Goal: Check status: Check status

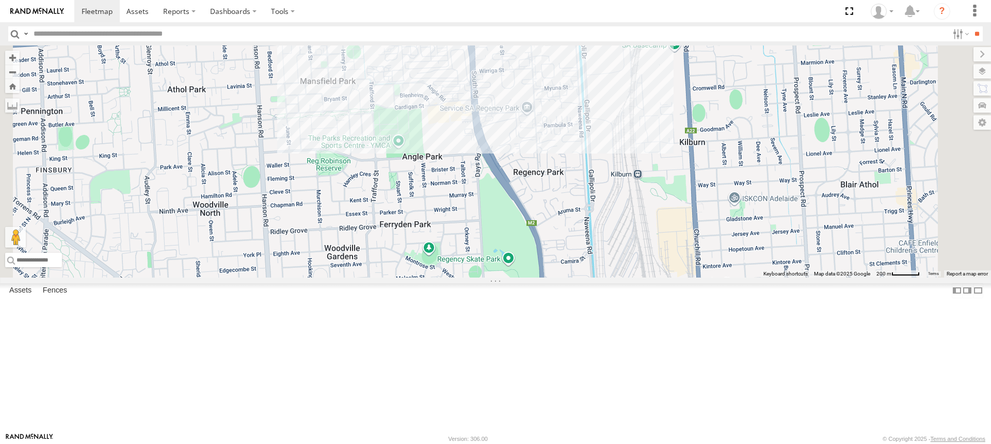
click at [481, 15] on span at bounding box center [469, 2] width 23 height 28
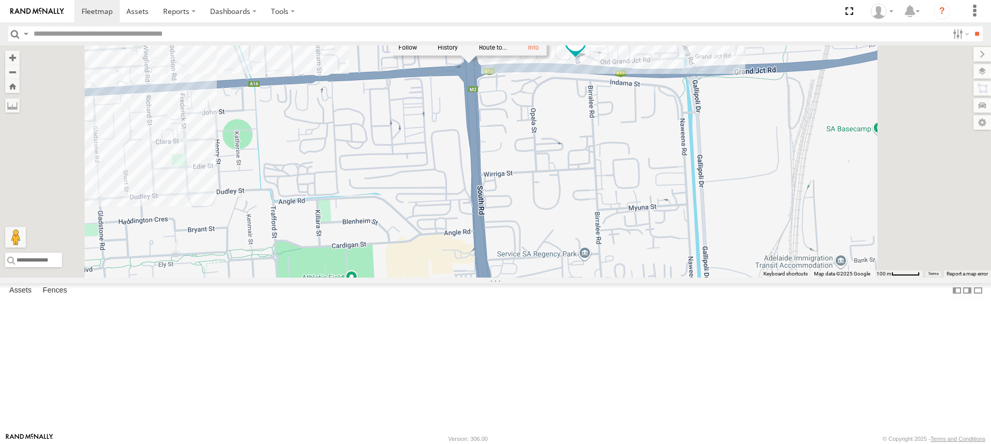
drag, startPoint x: 608, startPoint y: 100, endPoint x: 599, endPoint y: 171, distance: 71.7
click at [599, 171] on div "169 153 166 178 164 176 165 172 168 168 Bulk M2 Wingfield -34.84951 , 138.56454…" at bounding box center [495, 161] width 991 height 232
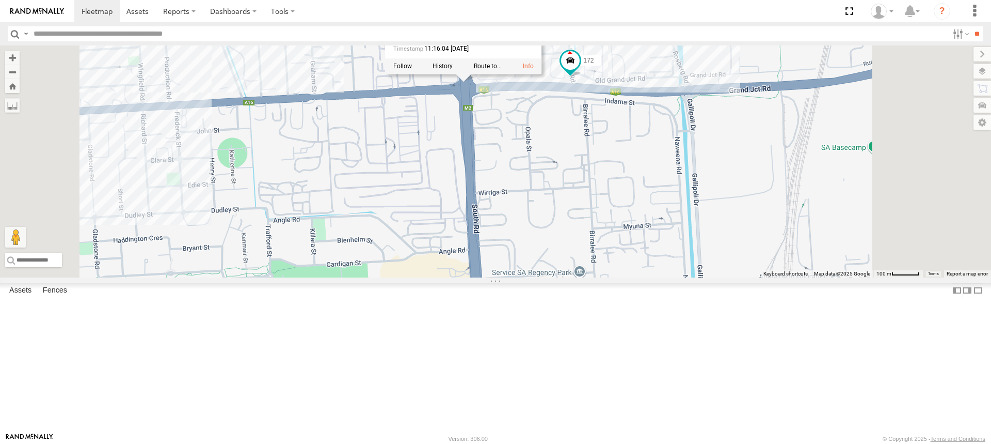
click at [644, 188] on div "169 153 166 178 164 176 165 172 168 168 Bulk M2 Wingfield -34.84951 , 138.56454…" at bounding box center [495, 161] width 991 height 232
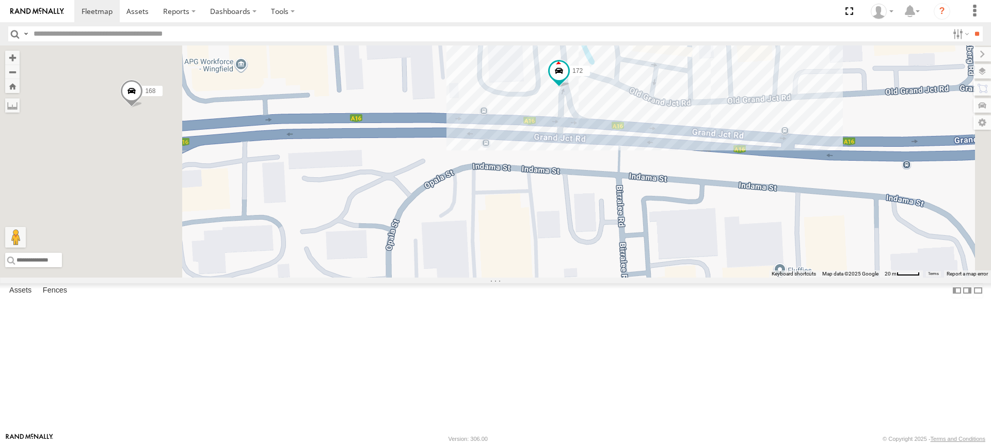
drag, startPoint x: 558, startPoint y: 134, endPoint x: 689, endPoint y: 218, distance: 155.5
click at [689, 218] on div "169 153 166 178 164 176 165 172 168" at bounding box center [495, 161] width 991 height 232
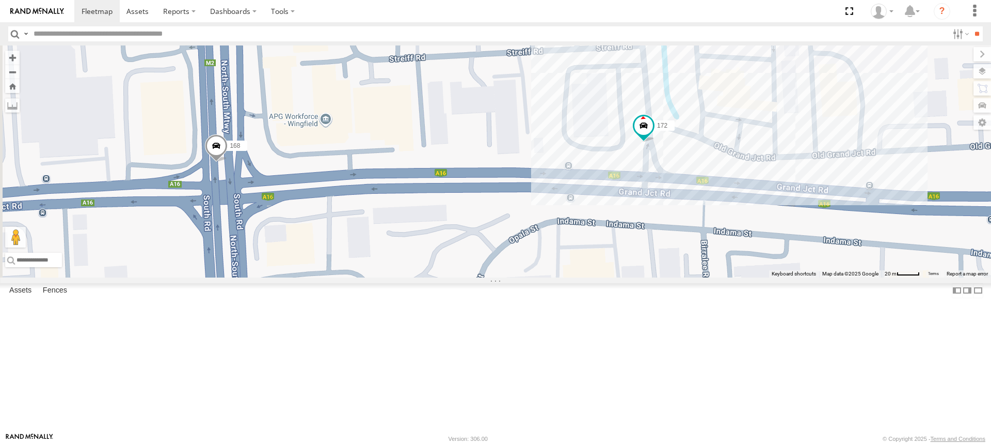
click at [228, 162] on span at bounding box center [216, 148] width 23 height 28
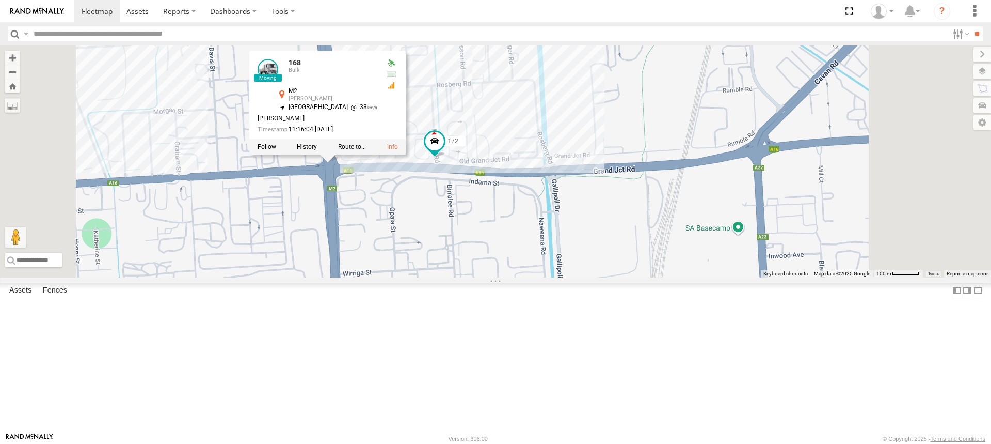
click at [406, 154] on div at bounding box center [327, 146] width 157 height 15
click at [317, 150] on label at bounding box center [307, 146] width 20 height 7
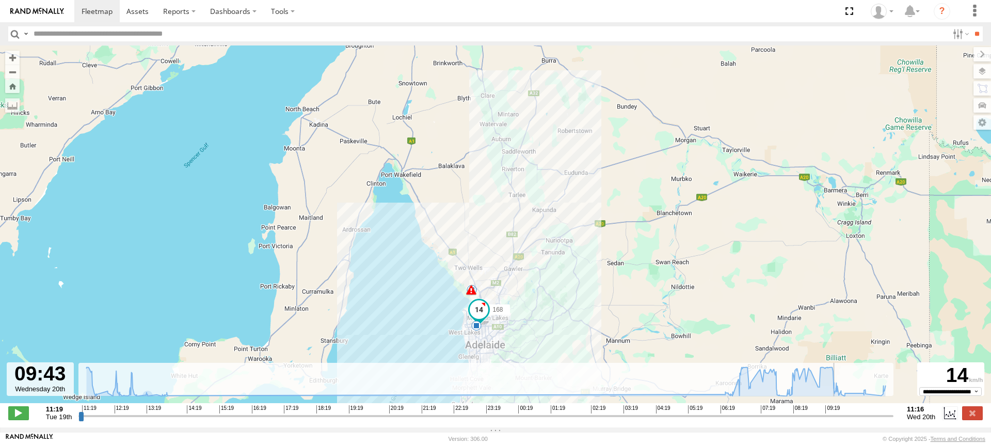
drag, startPoint x: 82, startPoint y: 419, endPoint x: 819, endPoint y: 433, distance: 736.9
click at [840, 420] on input "range" at bounding box center [485, 415] width 815 height 10
drag, startPoint x: 819, startPoint y: 433, endPoint x: 785, endPoint y: 415, distance: 38.6
click at [785, 418] on body at bounding box center [495, 222] width 991 height 444
type input "**********"
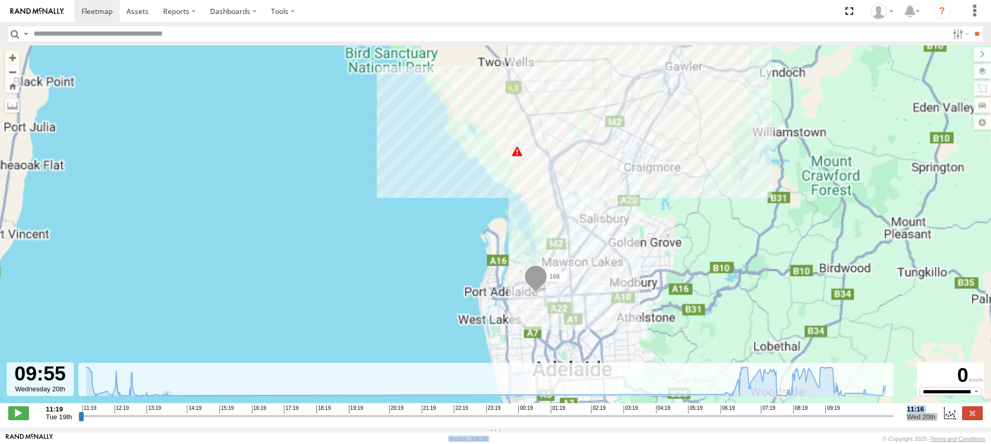
drag, startPoint x: 543, startPoint y: 273, endPoint x: 310, endPoint y: 157, distance: 260.2
click at [310, 157] on div "168 13:49 Tue 13:49 Tue 13:50 Tue" at bounding box center [495, 229] width 991 height 368
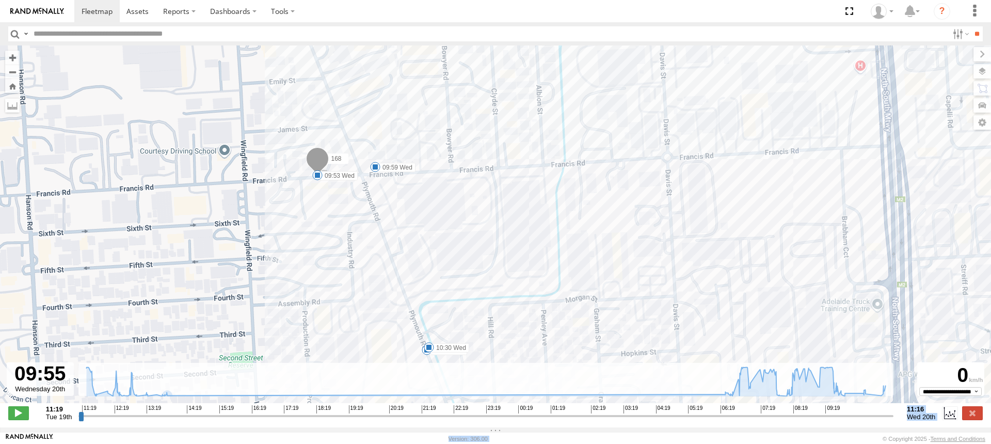
click at [324, 159] on span at bounding box center [317, 161] width 23 height 28
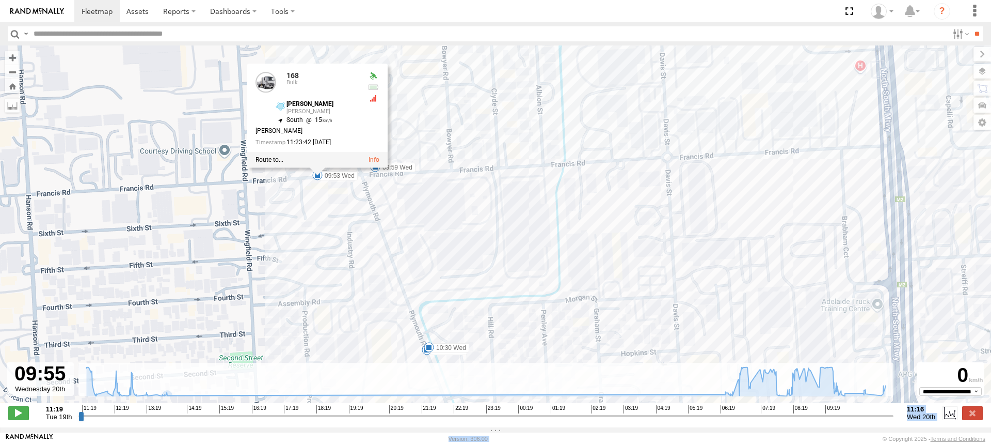
click at [441, 127] on div "168 13:49 Tue 13:49 Tue 13:50 Tue 09:53 Wed 09:59 Wed 10:23 Wed 10:30 Wed 10:43…" at bounding box center [495, 229] width 991 height 368
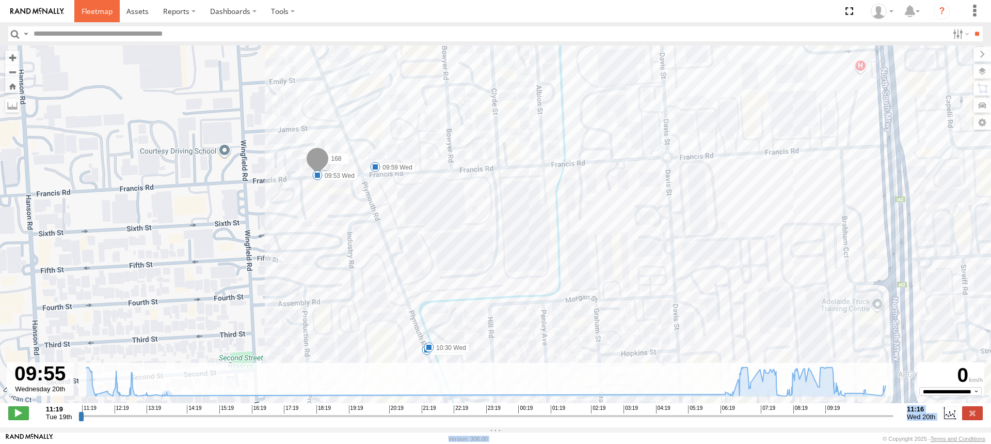
click at [96, 12] on span at bounding box center [97, 11] width 31 height 10
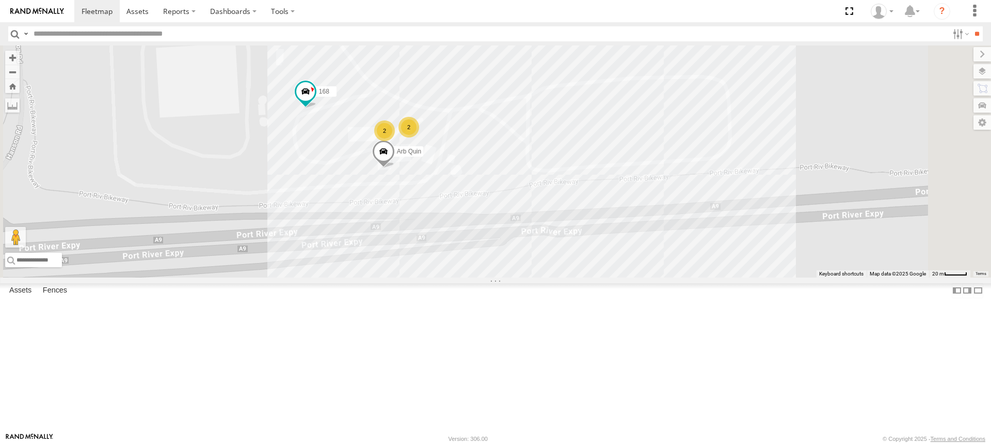
drag, startPoint x: 527, startPoint y: 98, endPoint x: 490, endPoint y: 176, distance: 86.4
click at [490, 176] on div "169 153 164 176 166 178 167 165 172 168 160 Arb Quin 2 2" at bounding box center [495, 161] width 991 height 232
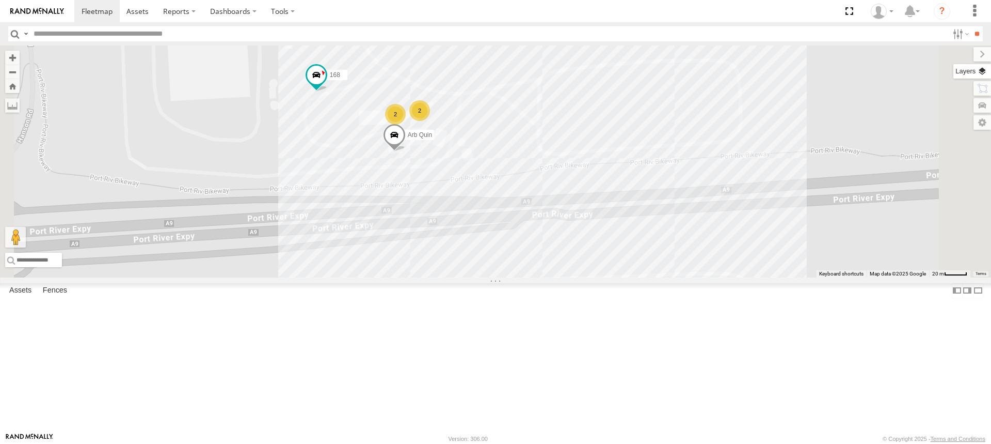
click at [986, 72] on label at bounding box center [973, 71] width 38 height 14
click at [0, 0] on span "Basemaps" at bounding box center [0, 0] width 0 height 0
click at [0, 0] on span "Satellite" at bounding box center [0, 0] width 0 height 0
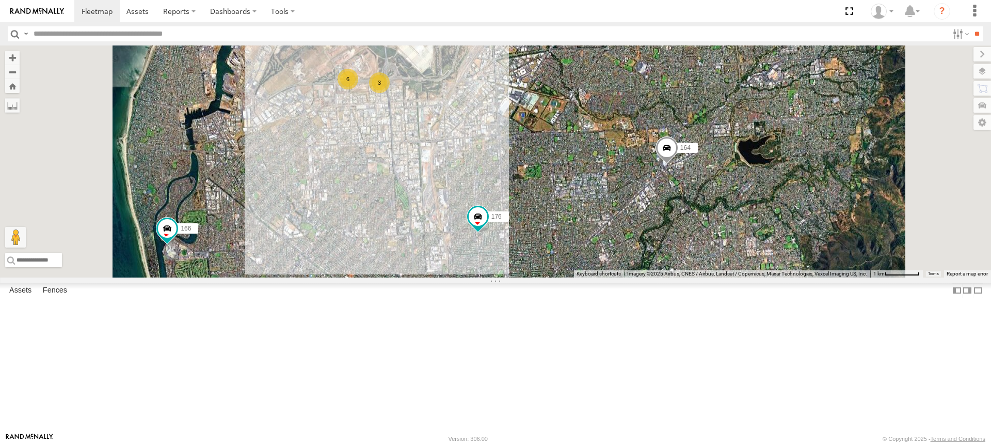
drag, startPoint x: 539, startPoint y: 214, endPoint x: 537, endPoint y: 175, distance: 39.8
click at [539, 176] on div "169 153 164 176 166 178 165 6 3" at bounding box center [495, 161] width 991 height 232
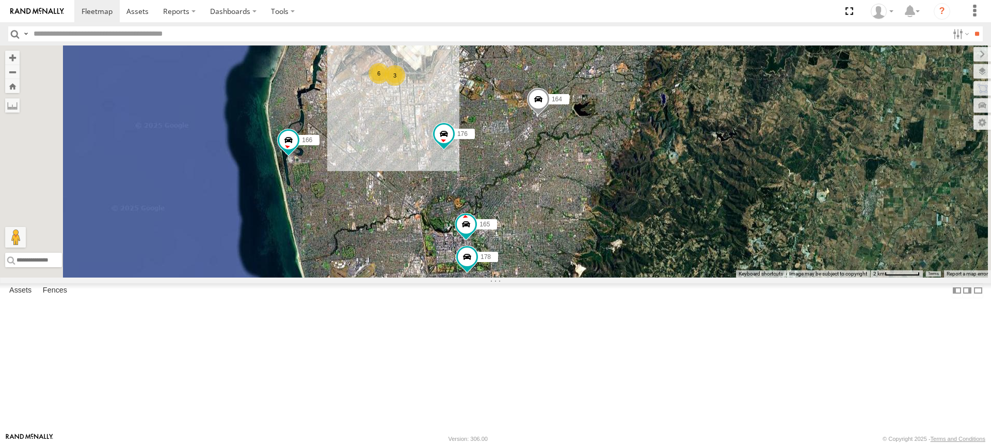
drag, startPoint x: 537, startPoint y: 268, endPoint x: 513, endPoint y: 169, distance: 102.1
click at [514, 172] on div "169 153 164 176 166 178 165 6 3" at bounding box center [495, 161] width 991 height 232
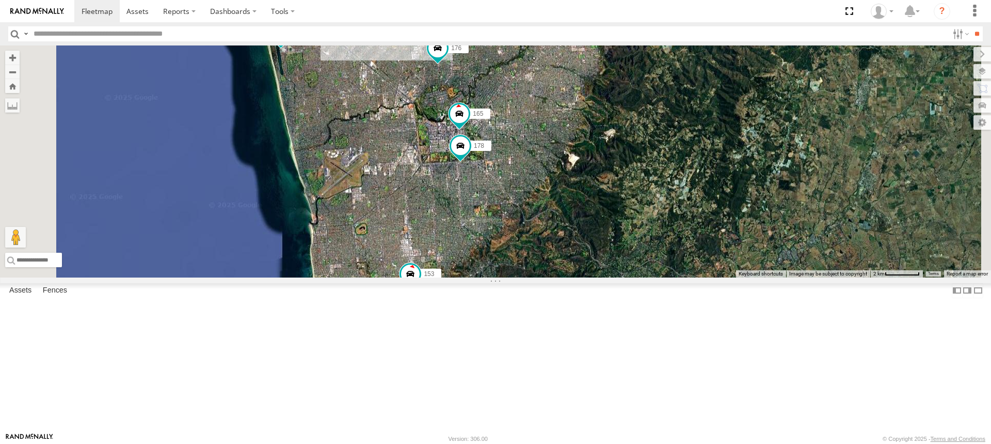
drag, startPoint x: 526, startPoint y: 165, endPoint x: 521, endPoint y: 208, distance: 43.6
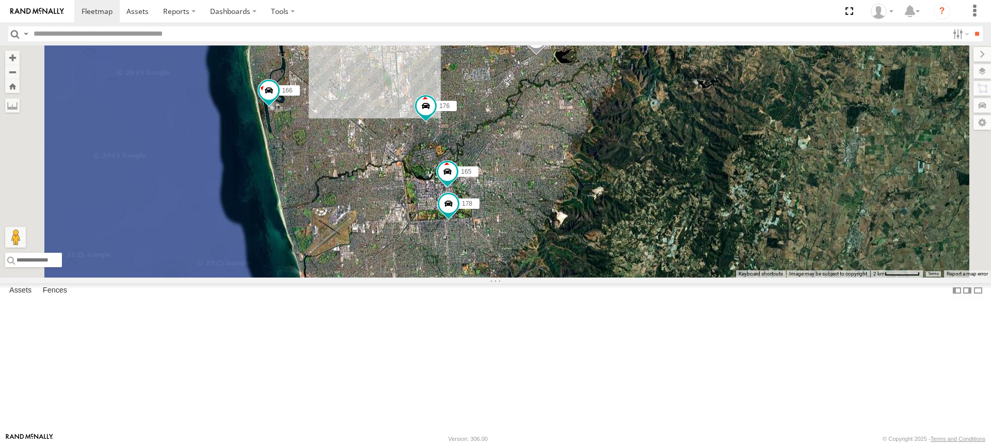
click at [0, 0] on span "Roadmap" at bounding box center [0, 0] width 0 height 0
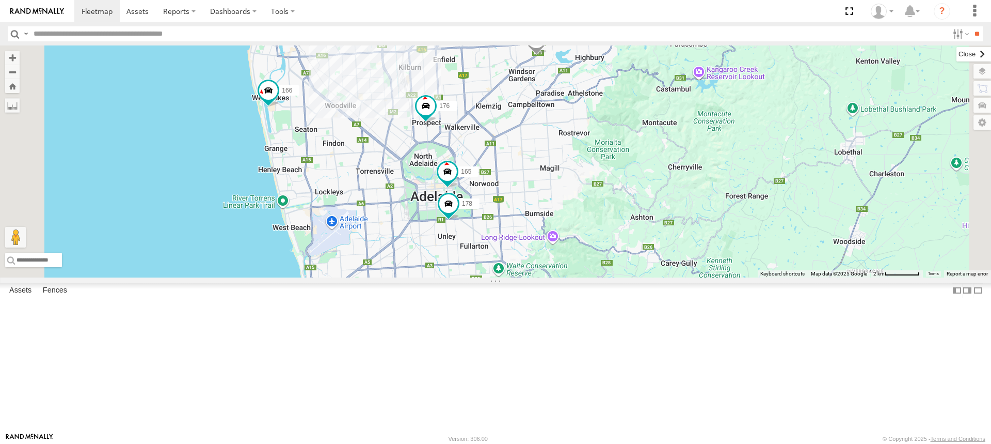
click at [957, 54] on label at bounding box center [974, 54] width 35 height 14
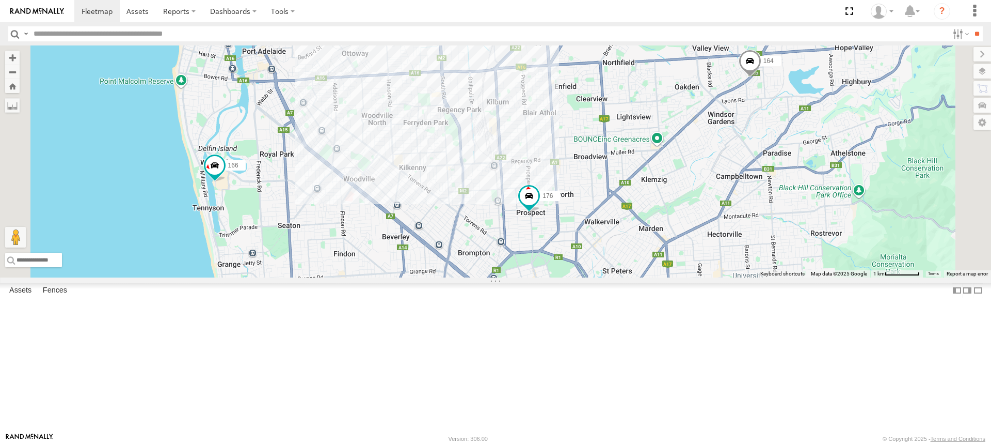
drag, startPoint x: 572, startPoint y: 71, endPoint x: 601, endPoint y: 144, distance: 78.8
click at [457, 20] on label "160" at bounding box center [444, 15] width 26 height 10
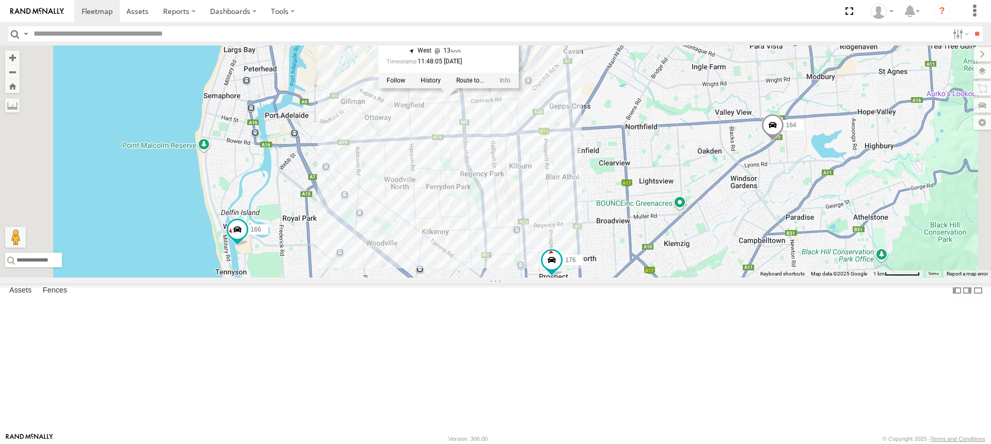
click at [656, 135] on div "169 153 164 176 166 178 165 7 172 160 160 -34.83896 , 138.55922 West 13 11:48:0…" at bounding box center [495, 161] width 991 height 232
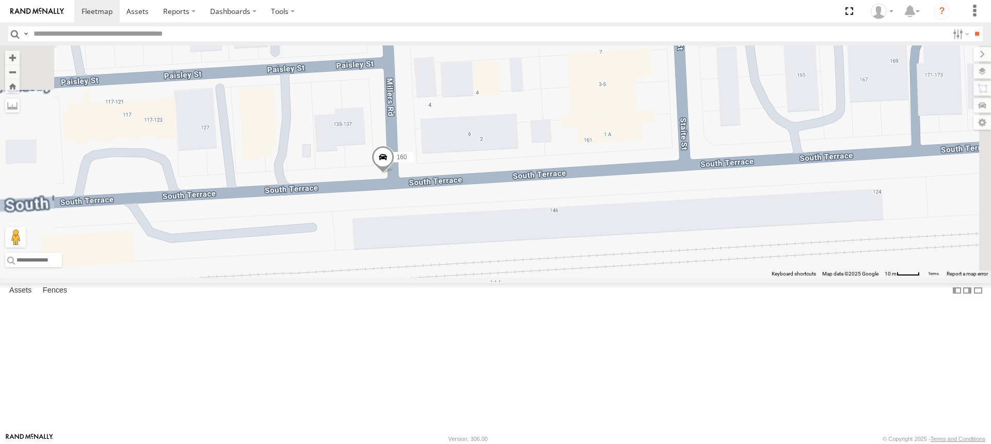
click at [394, 173] on span at bounding box center [383, 159] width 23 height 28
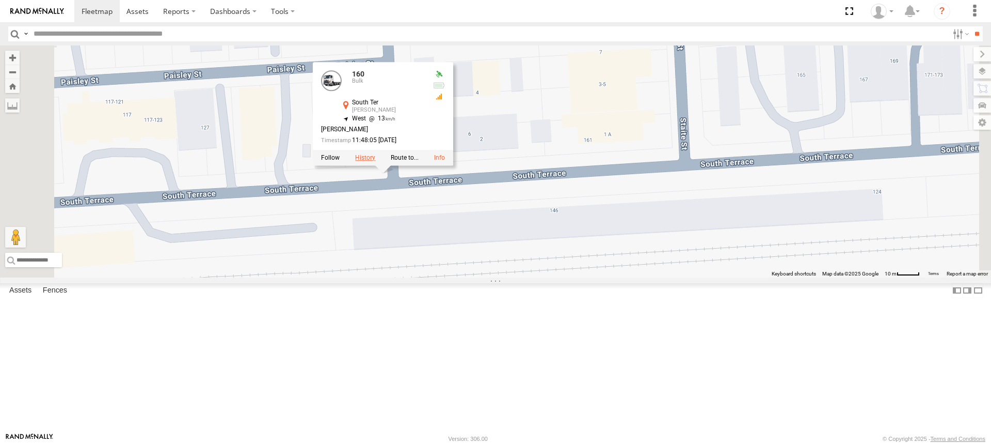
click at [375, 161] on label at bounding box center [365, 157] width 20 height 7
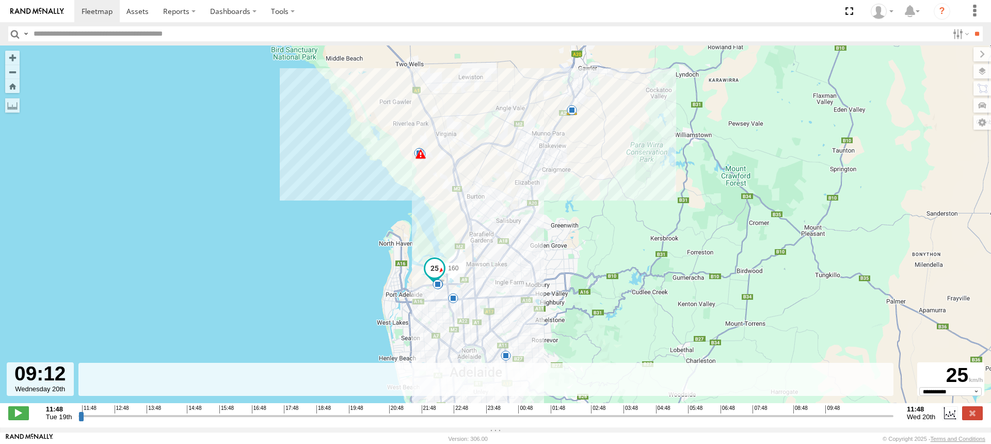
drag, startPoint x: 83, startPoint y: 420, endPoint x: 775, endPoint y: 356, distance: 695.8
click at [775, 410] on input "range" at bounding box center [485, 415] width 815 height 10
drag, startPoint x: 778, startPoint y: 420, endPoint x: 892, endPoint y: 397, distance: 116.0
click at [892, 410] on input "range" at bounding box center [485, 415] width 815 height 10
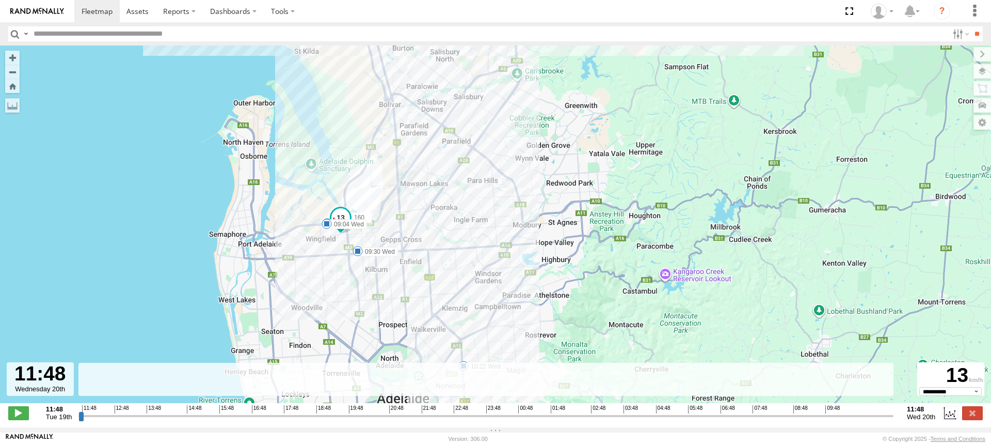
drag, startPoint x: 496, startPoint y: 221, endPoint x: 492, endPoint y: 173, distance: 48.2
click at [492, 179] on div "160 15:17 Tue 16:25 Tue 17:36 Tue 17:40 Tue 17:45 Tue 06:45 Wed 08:00 Wed 08:06…" at bounding box center [495, 229] width 991 height 368
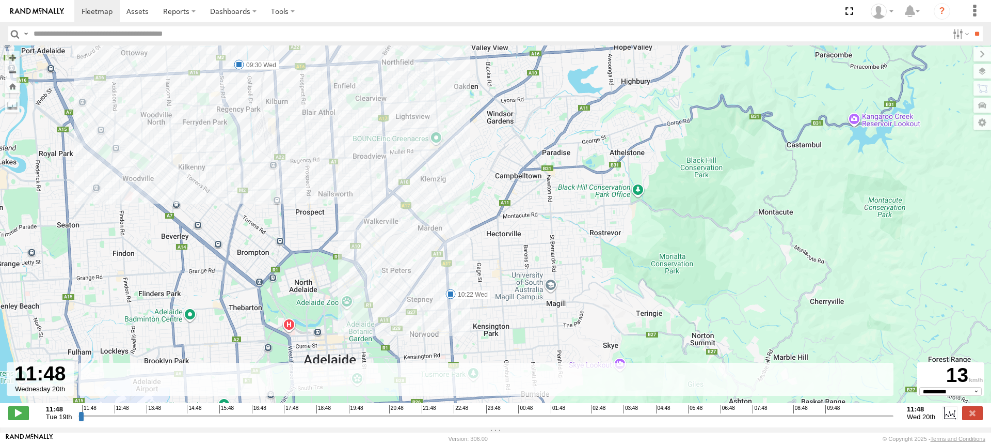
drag, startPoint x: 477, startPoint y: 319, endPoint x: 476, endPoint y: 223, distance: 96.0
click at [477, 227] on div "160 15:17 Tue 16:25 Tue 17:36 Tue 17:40 Tue 17:45 Tue 06:45 Wed 08:00 Wed 08:06…" at bounding box center [495, 229] width 991 height 368
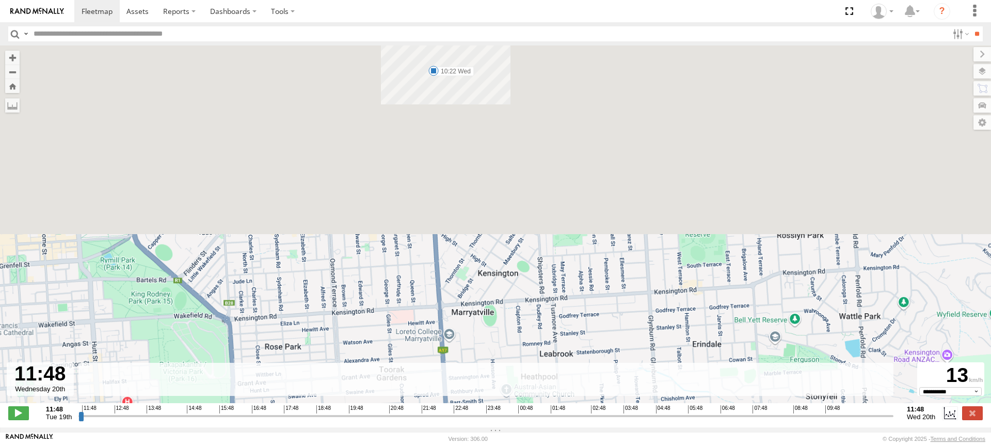
drag, startPoint x: 456, startPoint y: 184, endPoint x: 502, endPoint y: 434, distance: 254.6
click at [501, 436] on body at bounding box center [495, 222] width 991 height 444
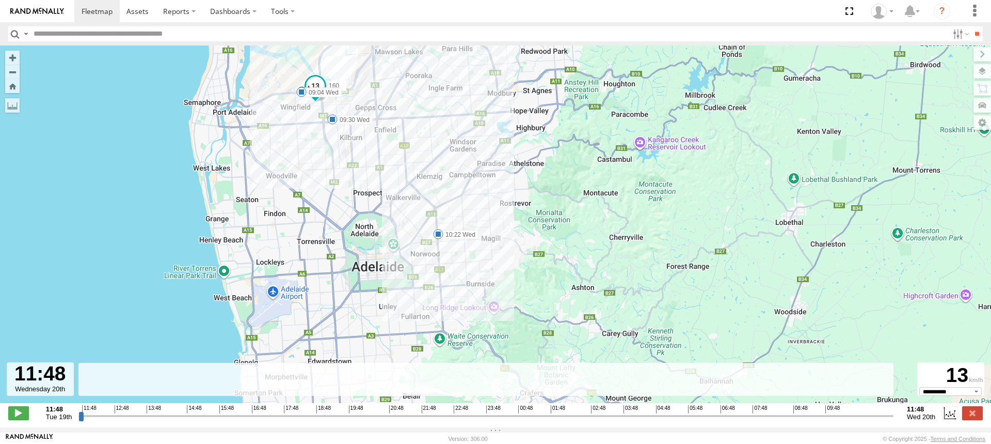
drag, startPoint x: 443, startPoint y: 135, endPoint x: 448, endPoint y: 162, distance: 27.8
click at [448, 162] on div "160 15:17 Tue 16:25 Tue 17:36 Tue 17:40 Tue 17:45 Tue 06:45 Wed 08:00 Wed 08:06…" at bounding box center [495, 229] width 991 height 368
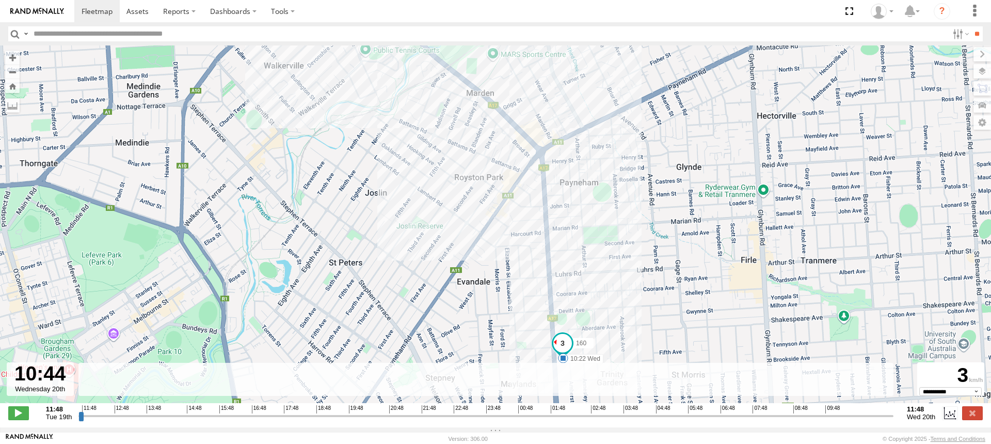
drag, startPoint x: 890, startPoint y: 423, endPoint x: 854, endPoint y: 423, distance: 35.6
type input "**********"
click at [854, 420] on input "range" at bounding box center [485, 415] width 815 height 10
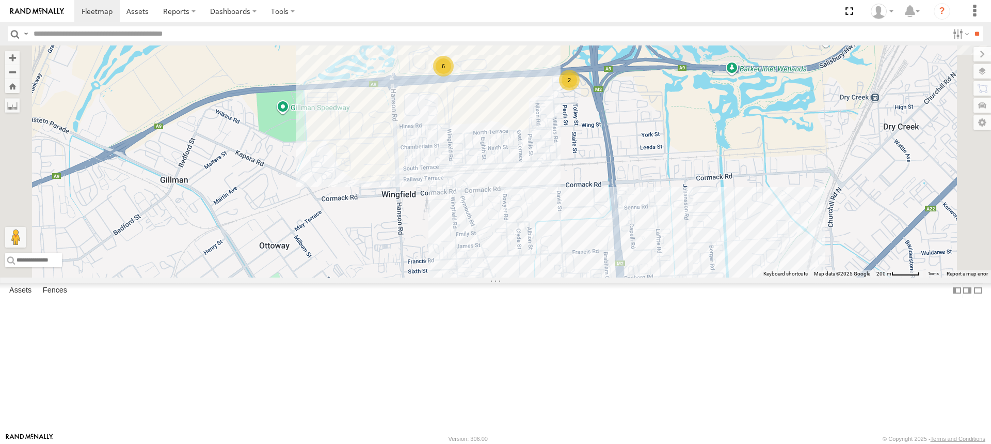
click at [580, 90] on div "2" at bounding box center [569, 80] width 21 height 21
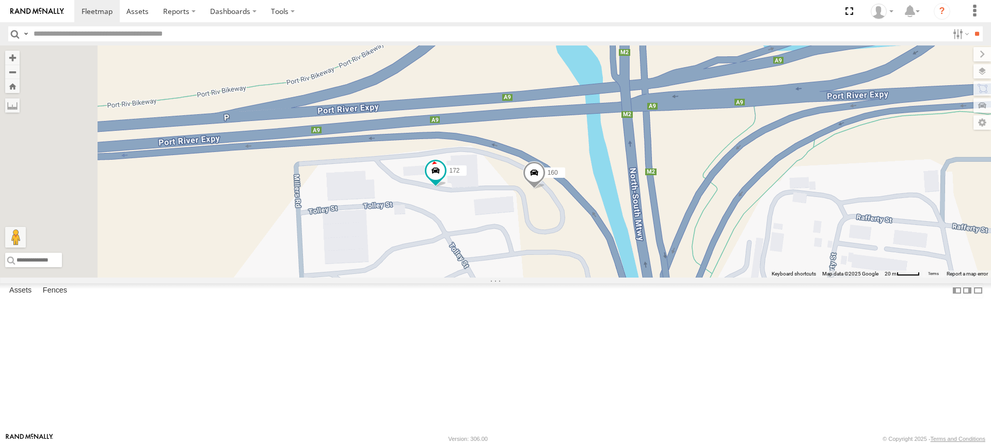
drag, startPoint x: 563, startPoint y: 173, endPoint x: 620, endPoint y: 219, distance: 72.7
click at [620, 219] on div "169 153 164 176 166 167 172 160" at bounding box center [495, 161] width 991 height 232
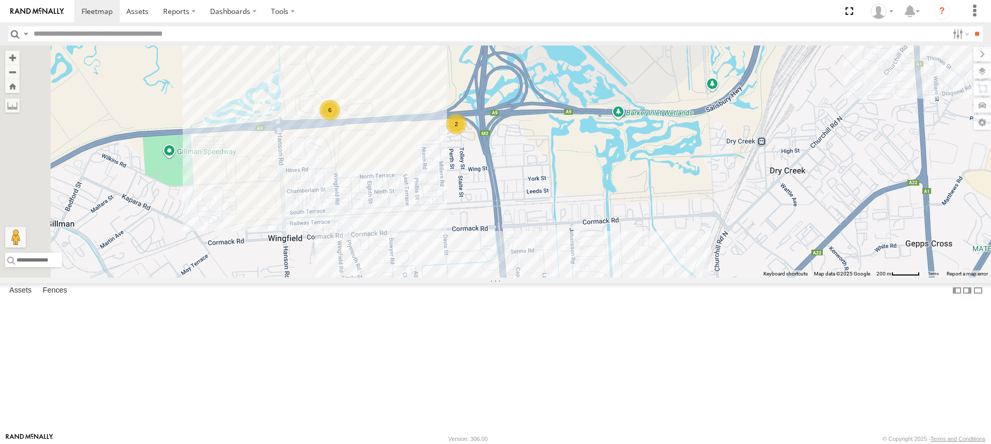
drag, startPoint x: 470, startPoint y: 180, endPoint x: 496, endPoint y: 179, distance: 25.3
click at [496, 179] on div "169 153 164 176 166 167 6 2" at bounding box center [495, 161] width 991 height 232
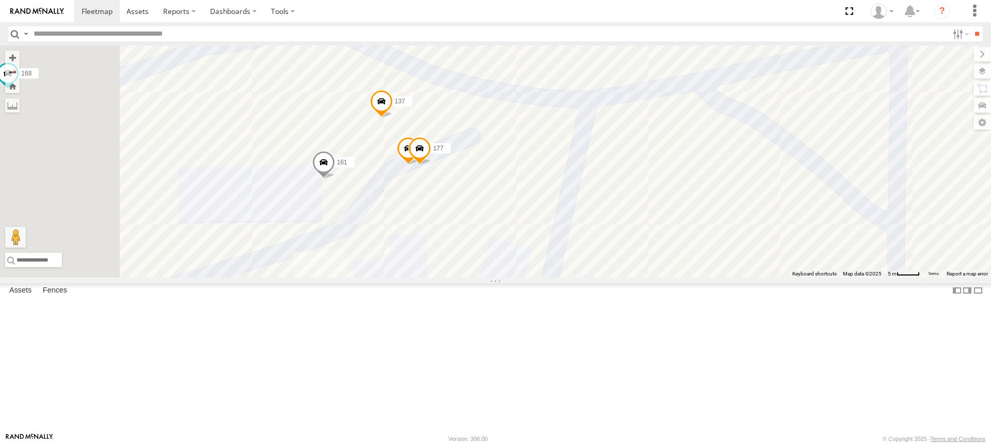
drag, startPoint x: 390, startPoint y: 212, endPoint x: 550, endPoint y: 213, distance: 160.6
click at [550, 213] on div "169 153 164 176 166 167 172 168 160 Arb Quin 161 137 177 159" at bounding box center [495, 161] width 991 height 232
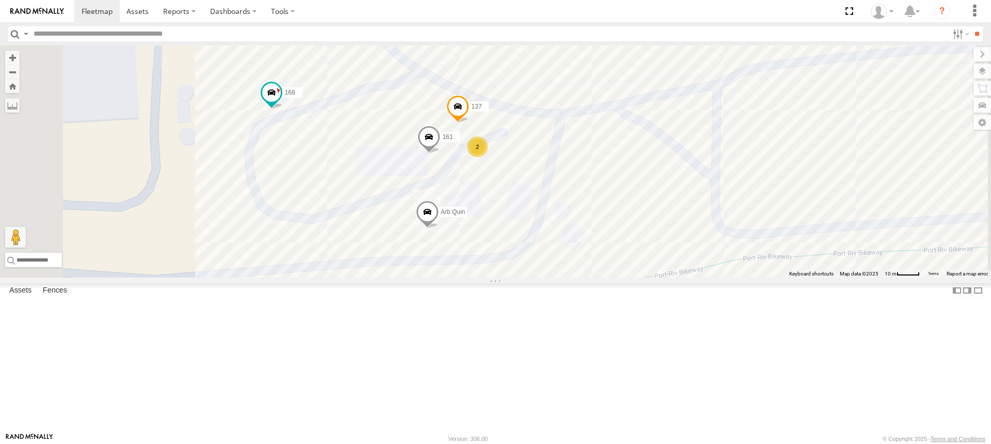
click at [488, 157] on div "2" at bounding box center [477, 146] width 21 height 21
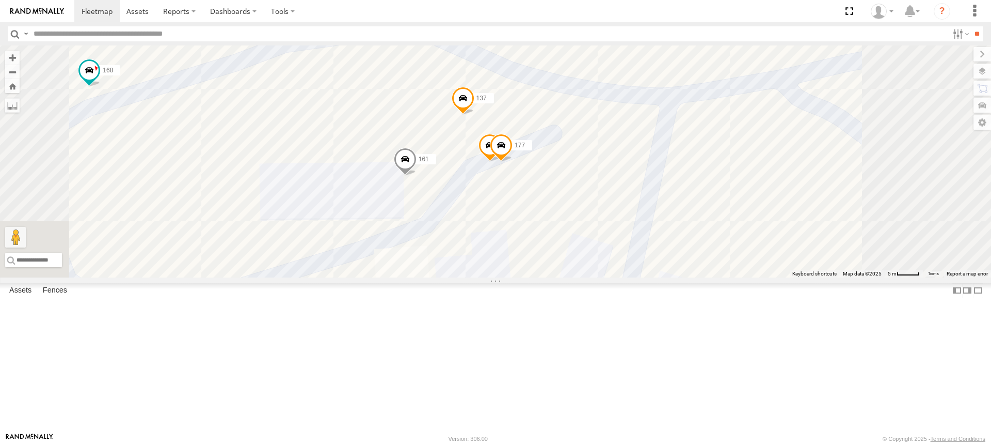
click at [513, 162] on span at bounding box center [501, 148] width 23 height 28
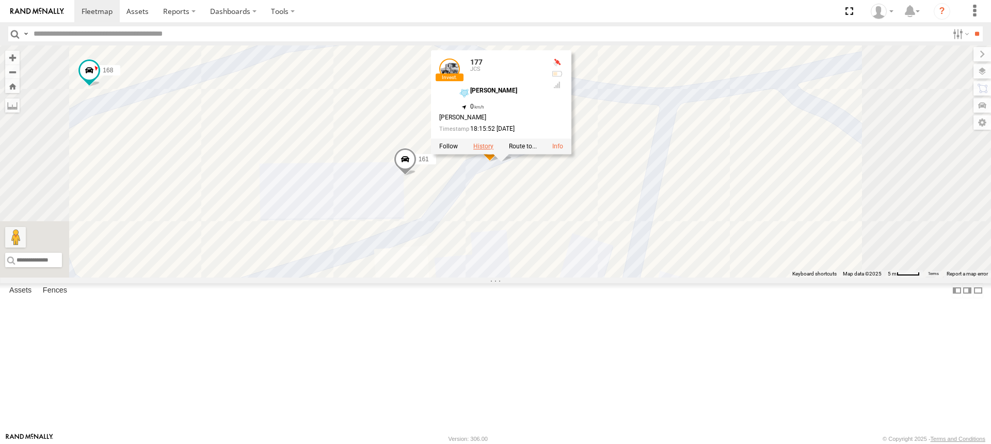
click at [494, 150] on label at bounding box center [483, 146] width 20 height 7
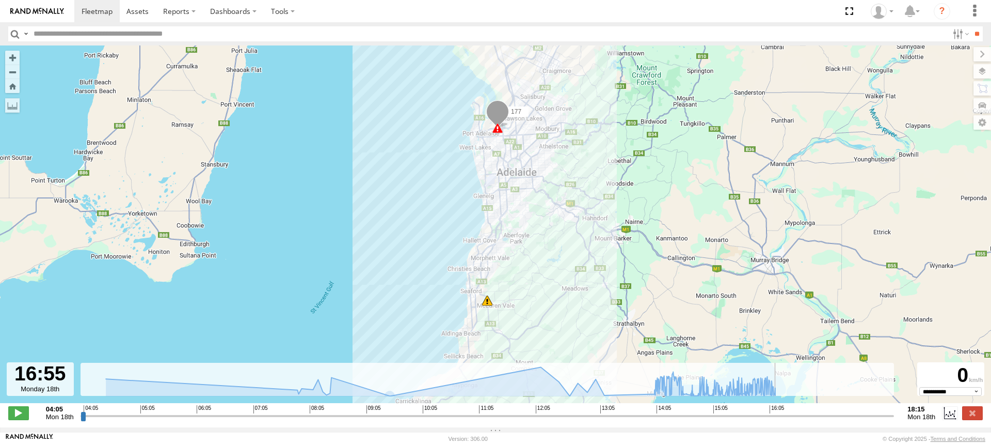
drag, startPoint x: 84, startPoint y: 421, endPoint x: 814, endPoint y: 387, distance: 731.4
type input "**********"
click at [814, 410] on input "range" at bounding box center [488, 415] width 814 height 10
